Goal: Transaction & Acquisition: Purchase product/service

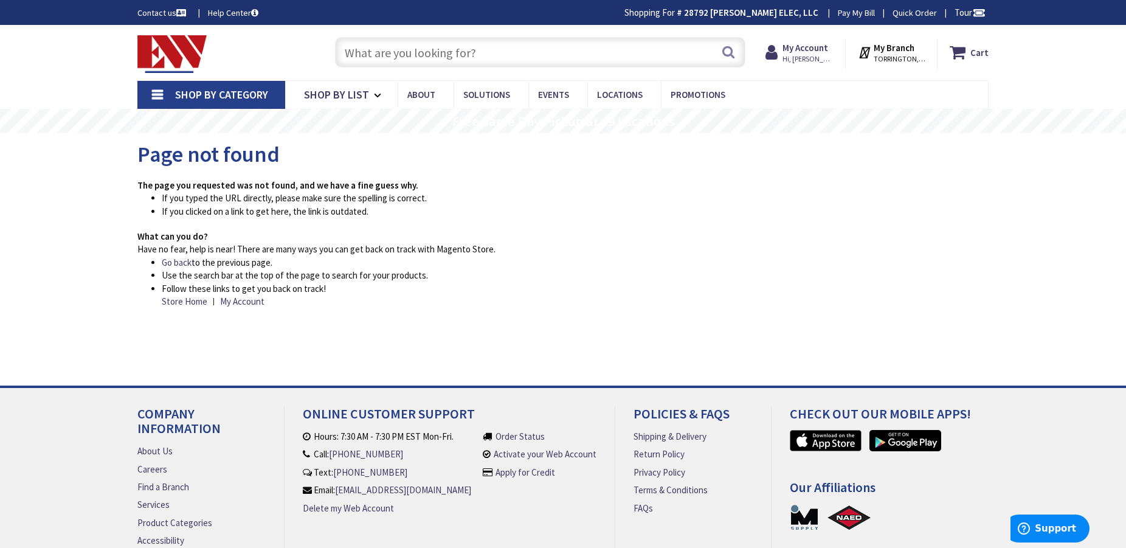
click at [482, 53] on input "text" at bounding box center [540, 52] width 411 height 30
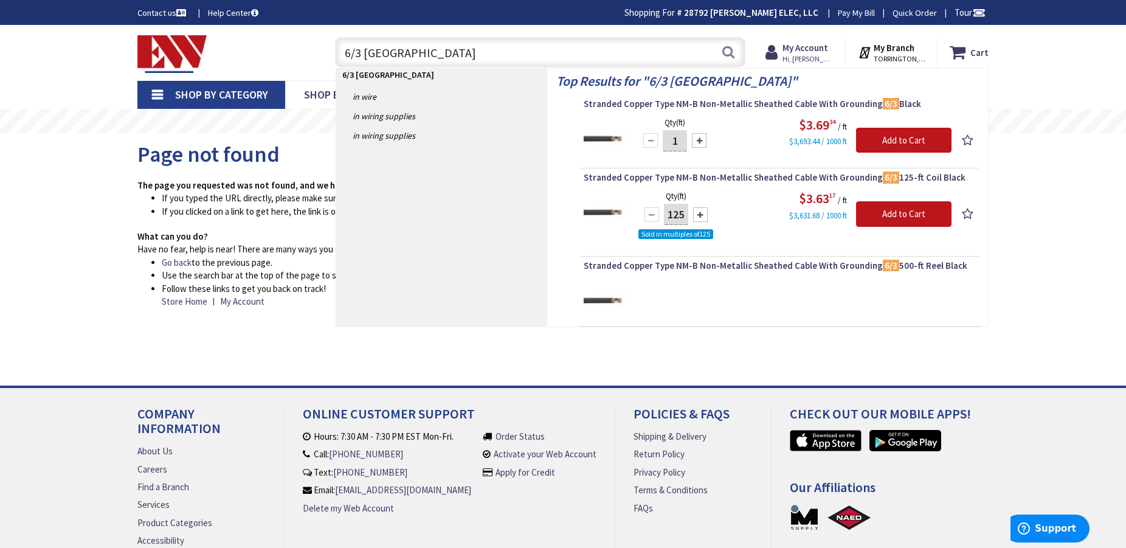
type input "6/3 ROMEX"
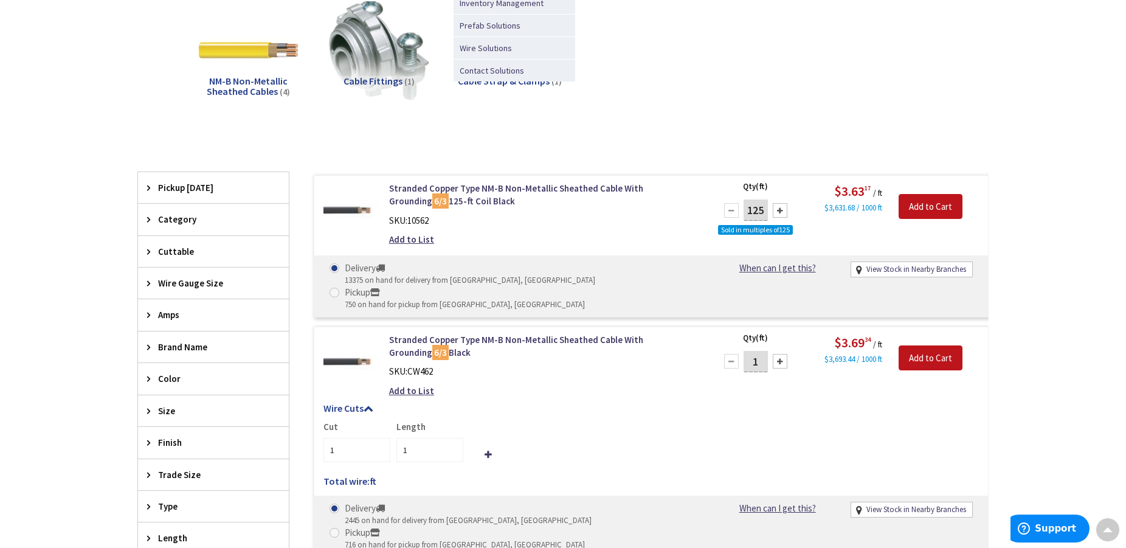
scroll to position [186, 0]
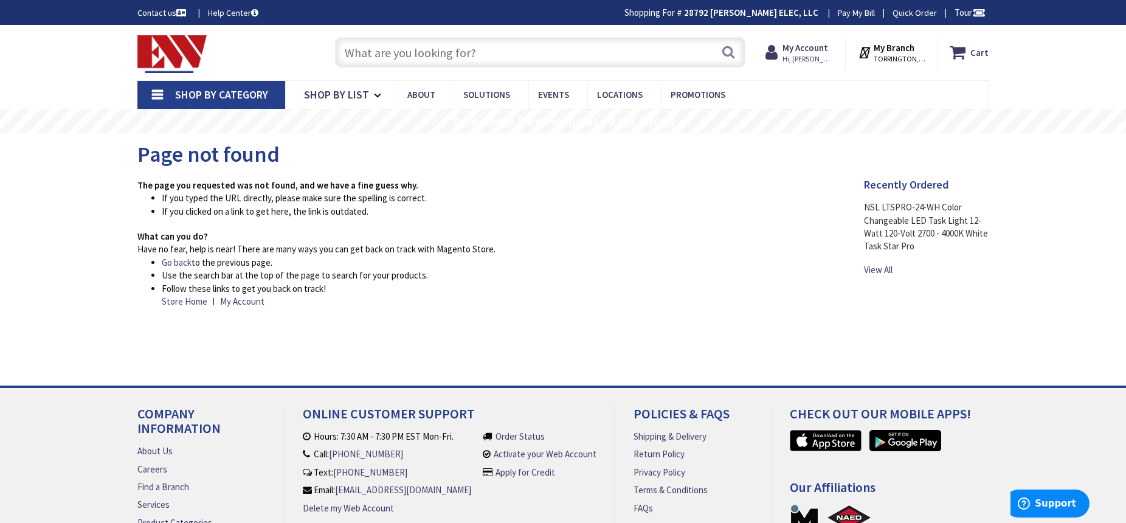
click at [383, 50] on input "text" at bounding box center [540, 52] width 411 height 30
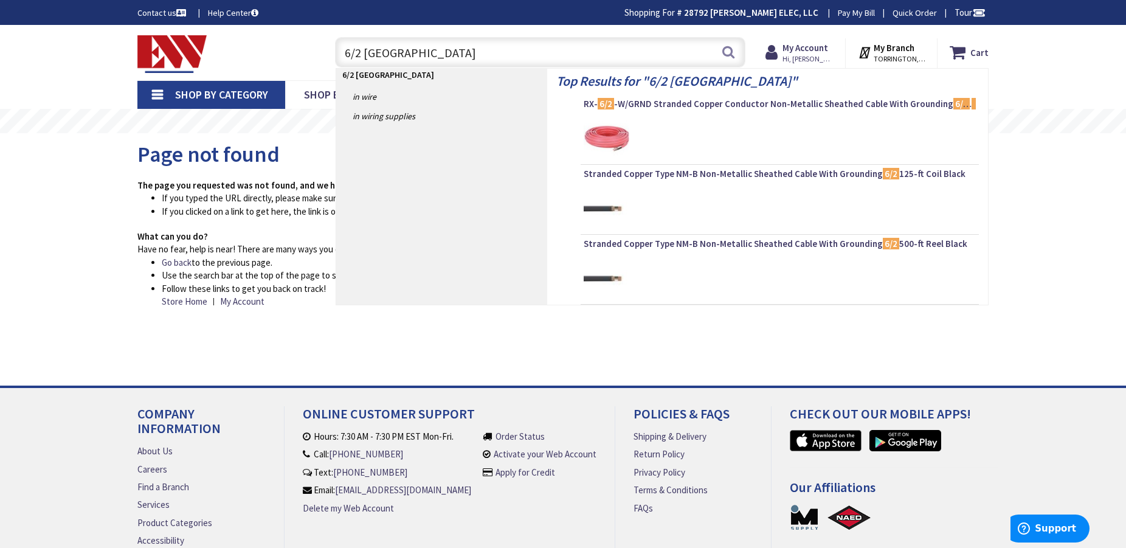
type input "6/2 ROMEX"
